Goal: Information Seeking & Learning: Learn about a topic

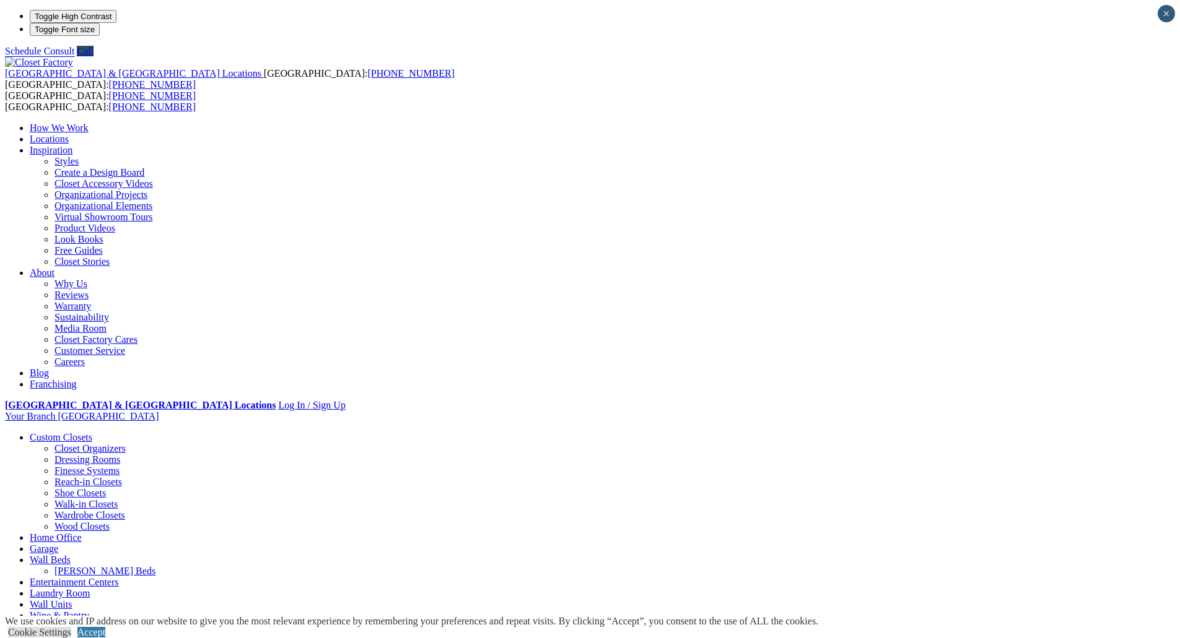
click at [69, 134] on link "Locations" at bounding box center [49, 139] width 39 height 11
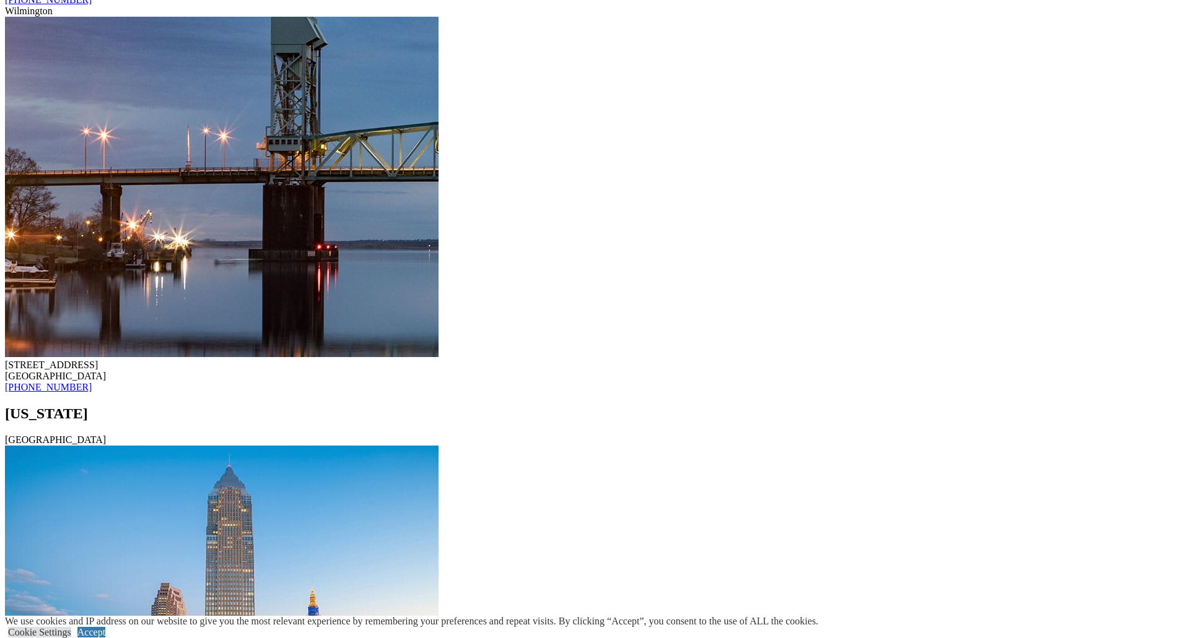
scroll to position [13068, 0]
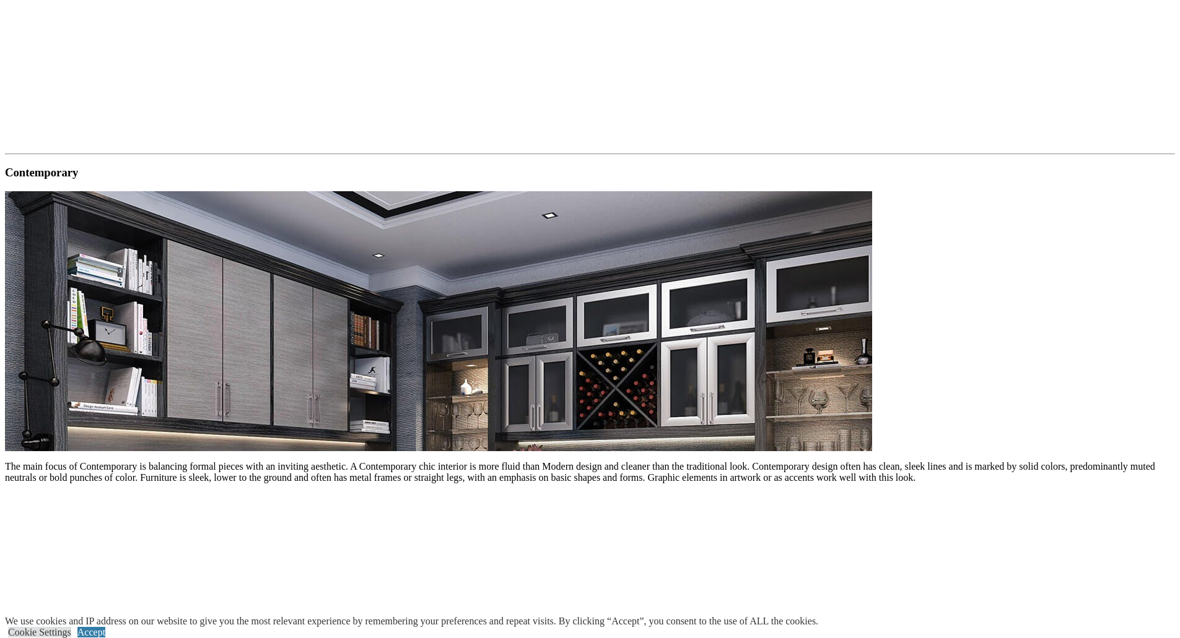
scroll to position [1486, 0]
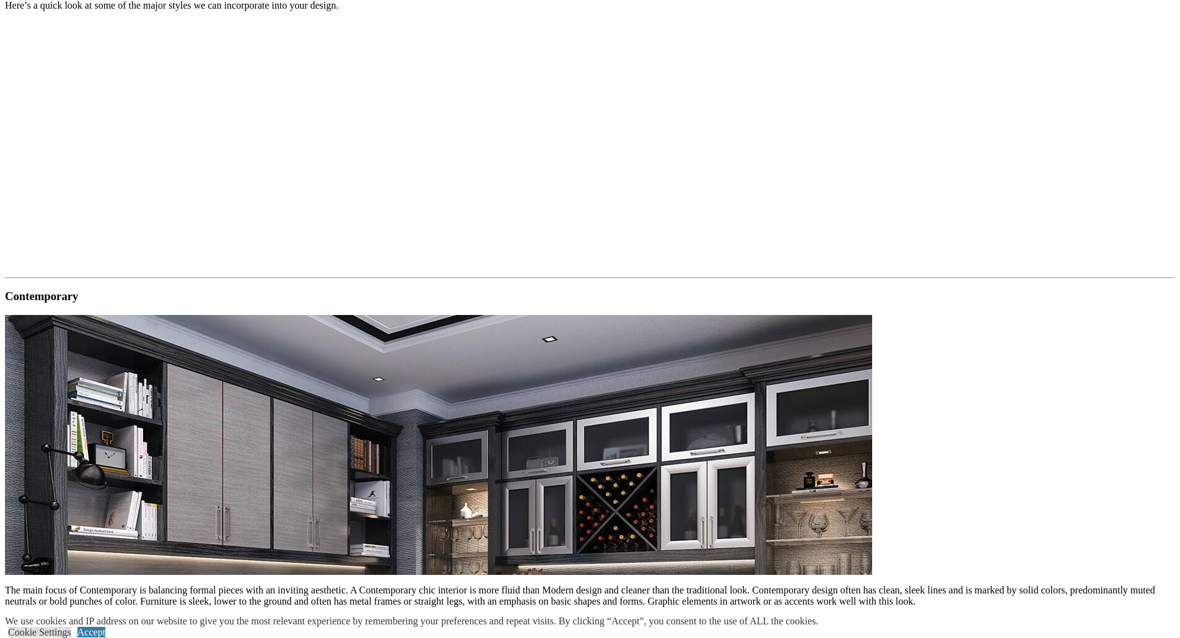
drag, startPoint x: 311, startPoint y: 405, endPoint x: 494, endPoint y: 411, distance: 182.8
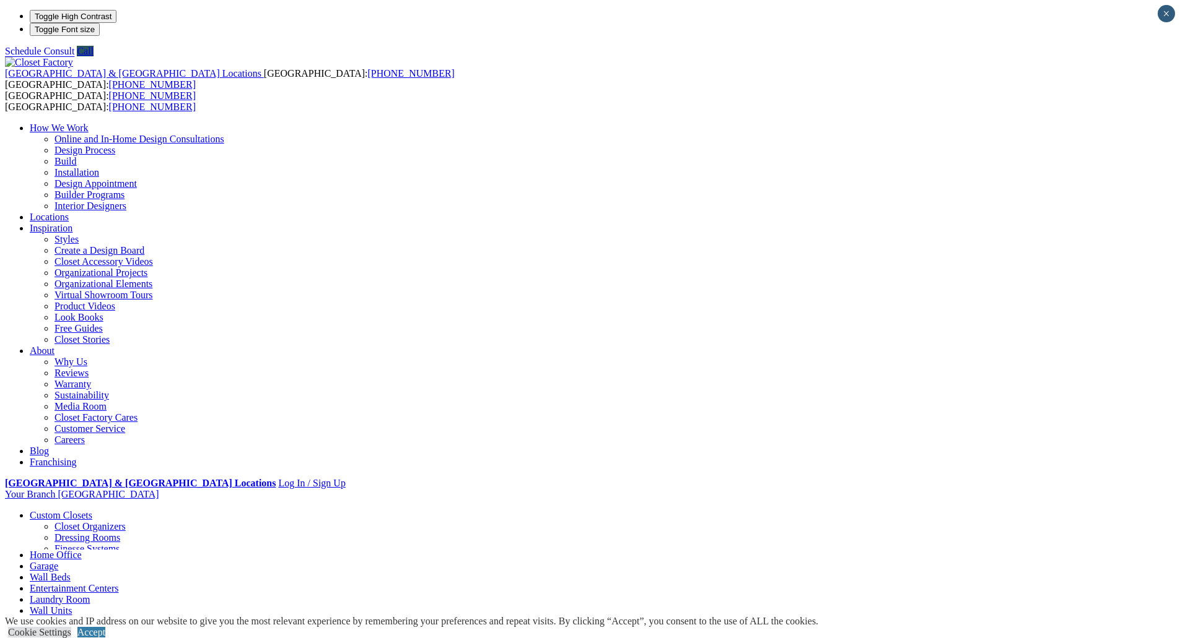
click at [92, 510] on link "Custom Closets" at bounding box center [61, 515] width 63 height 11
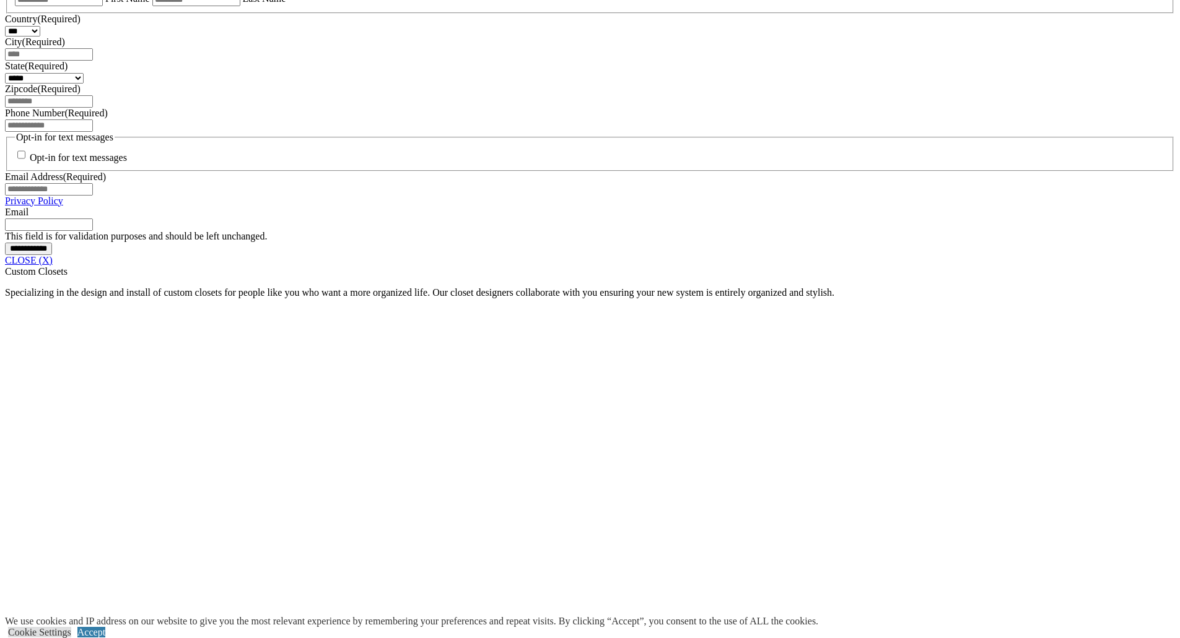
scroll to position [894, 0]
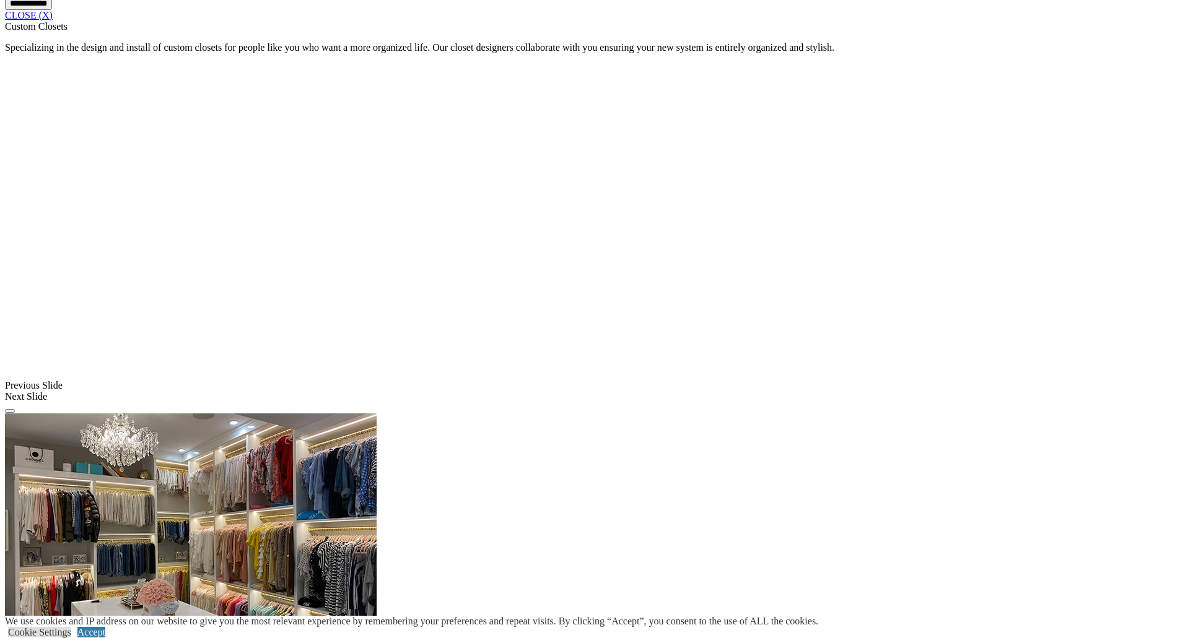
scroll to position [1141, 0]
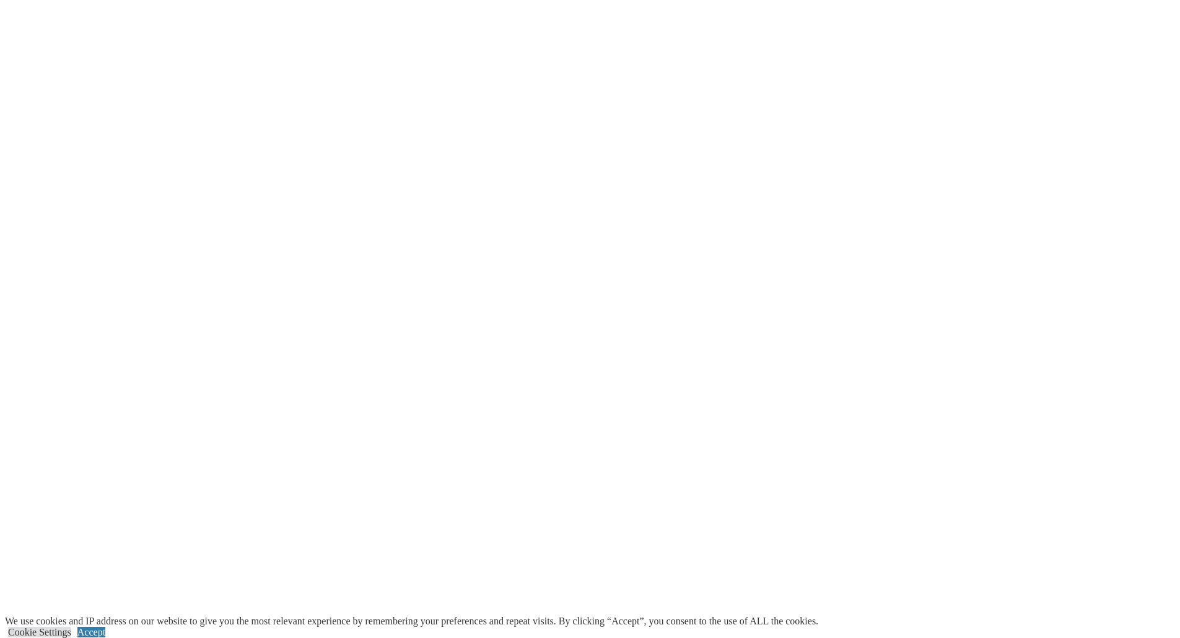
scroll to position [3096, 0]
